Goal: Navigation & Orientation: Find specific page/section

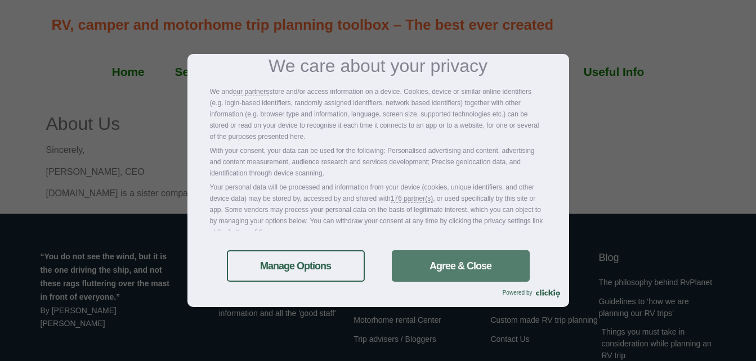
click at [452, 262] on link "Agree & Close" at bounding box center [461, 266] width 138 height 32
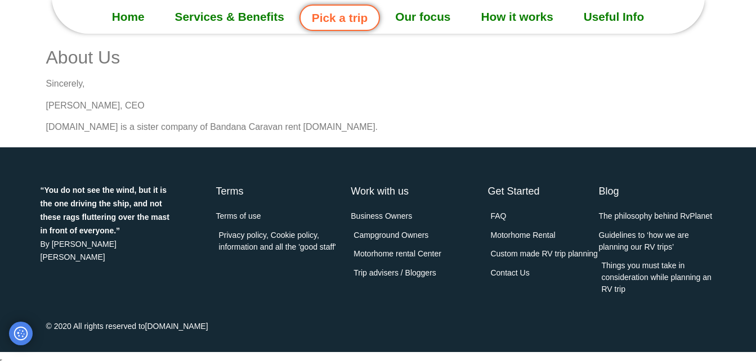
scroll to position [71, 0]
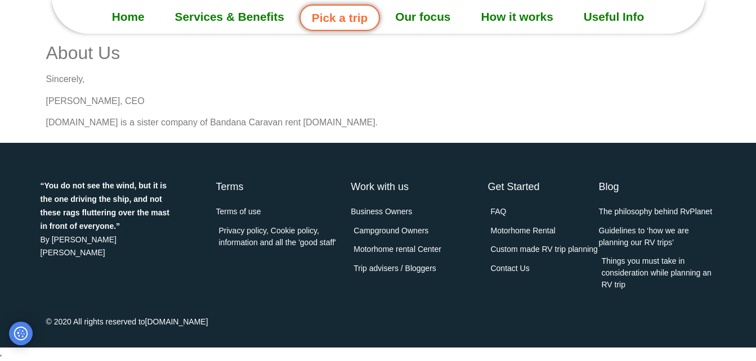
click at [611, 21] on link "Useful Info" at bounding box center [613, 17] width 91 height 28
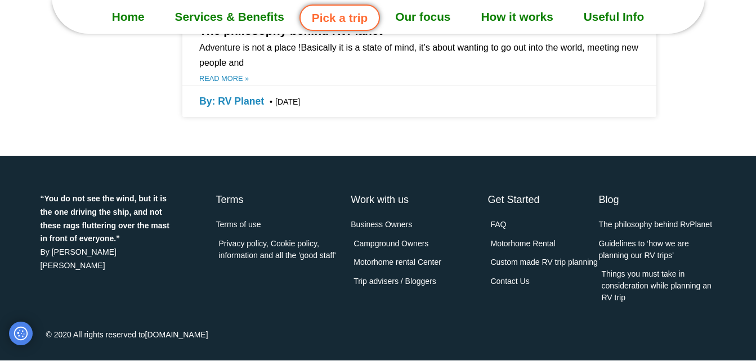
scroll to position [767, 0]
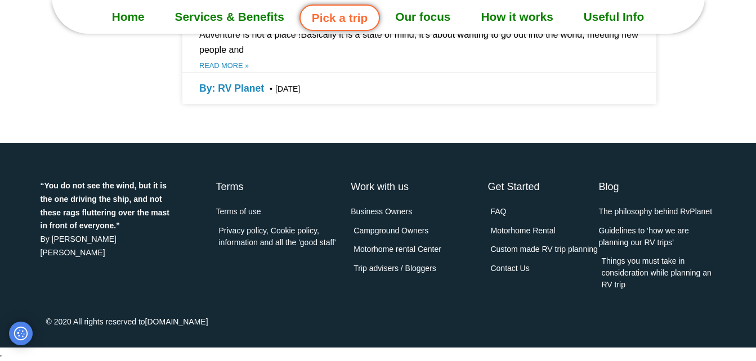
click at [123, 14] on link "Home" at bounding box center [128, 17] width 63 height 28
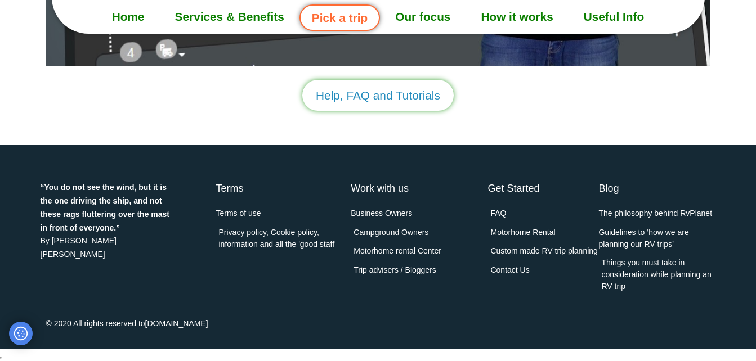
scroll to position [3275, 0]
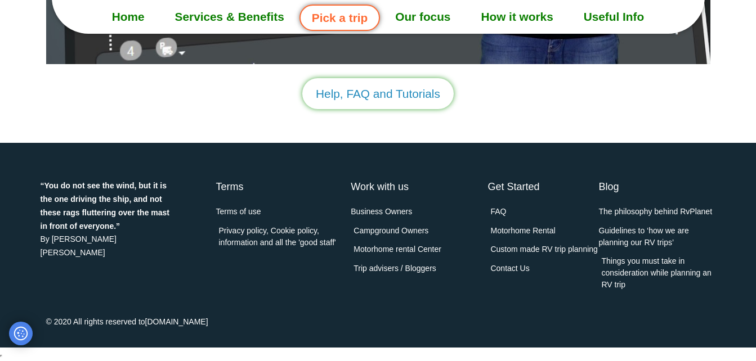
click at [128, 13] on link "Home" at bounding box center [128, 17] width 63 height 28
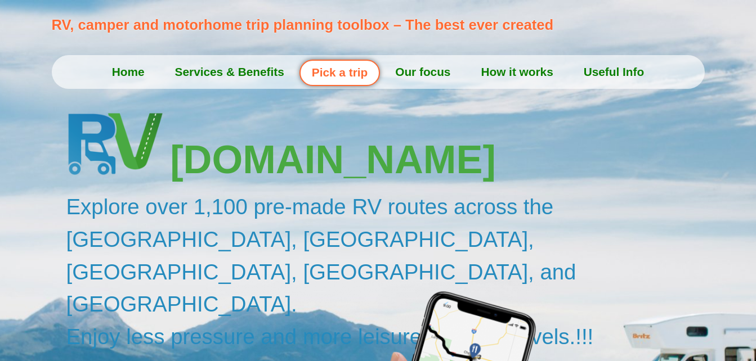
click at [128, 66] on link "Home" at bounding box center [128, 72] width 63 height 28
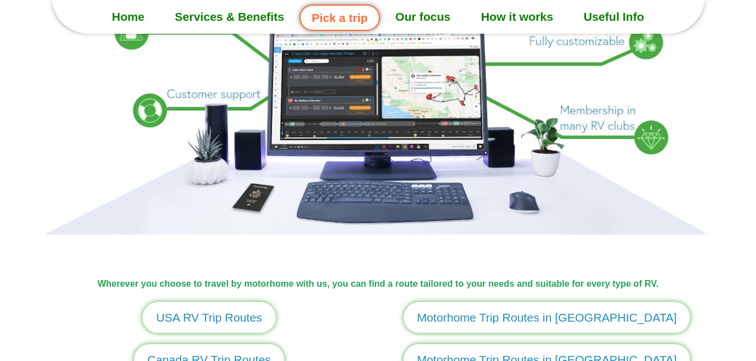
scroll to position [1170, 0]
